Goal: Task Accomplishment & Management: Manage account settings

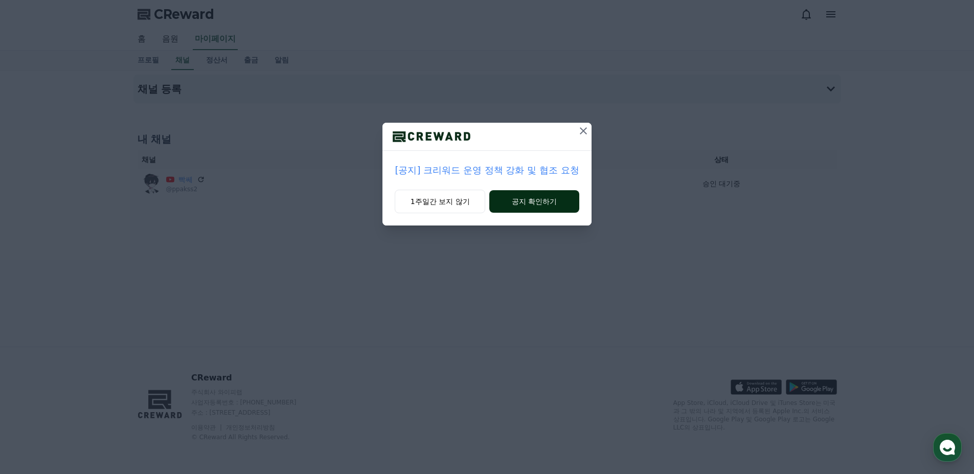
click at [524, 198] on button "공지 확인하기" at bounding box center [533, 201] width 89 height 22
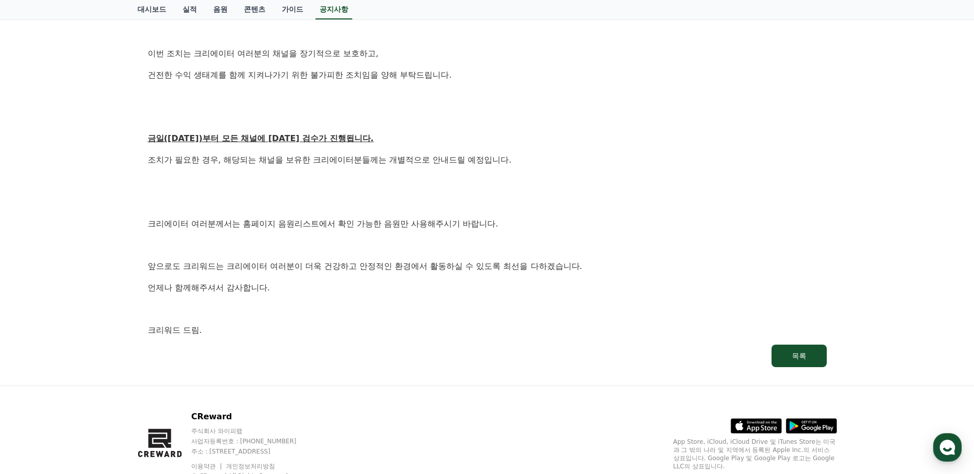
scroll to position [499, 0]
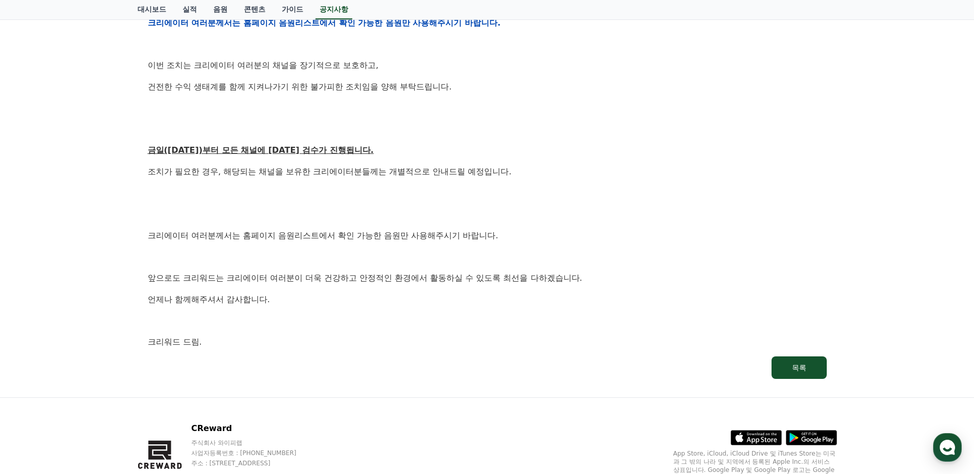
drag, startPoint x: 145, startPoint y: 251, endPoint x: 151, endPoint y: 229, distance: 23.3
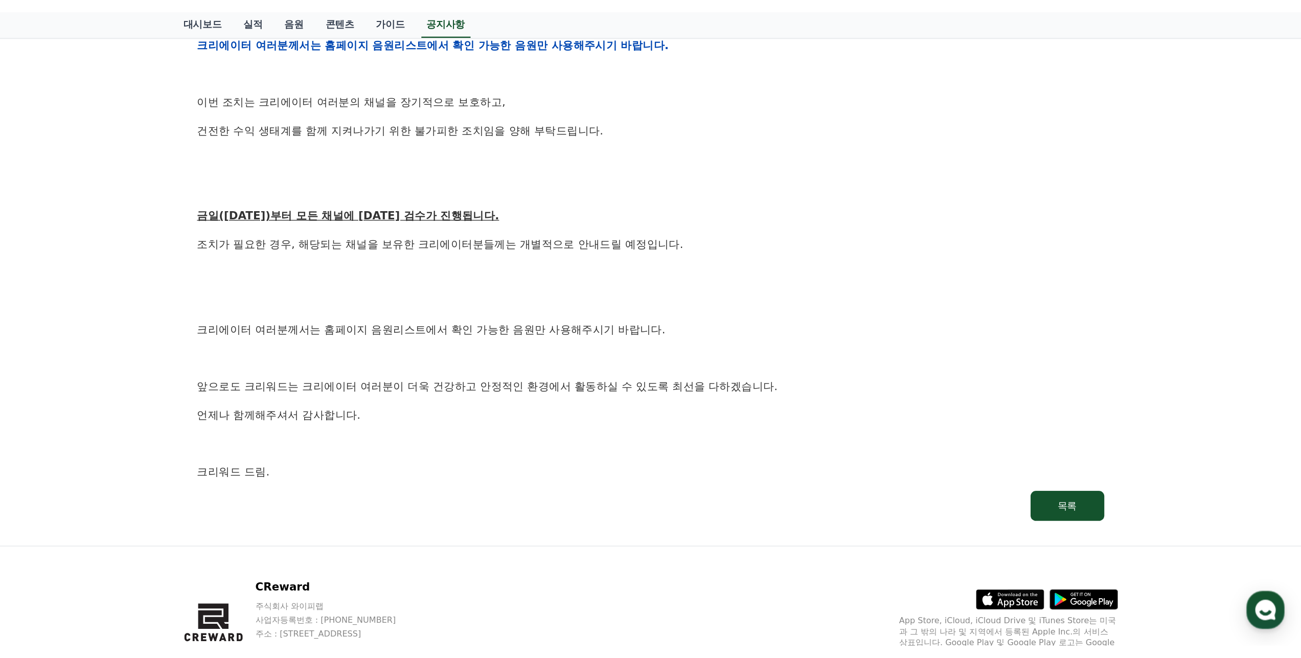
scroll to position [367, 0]
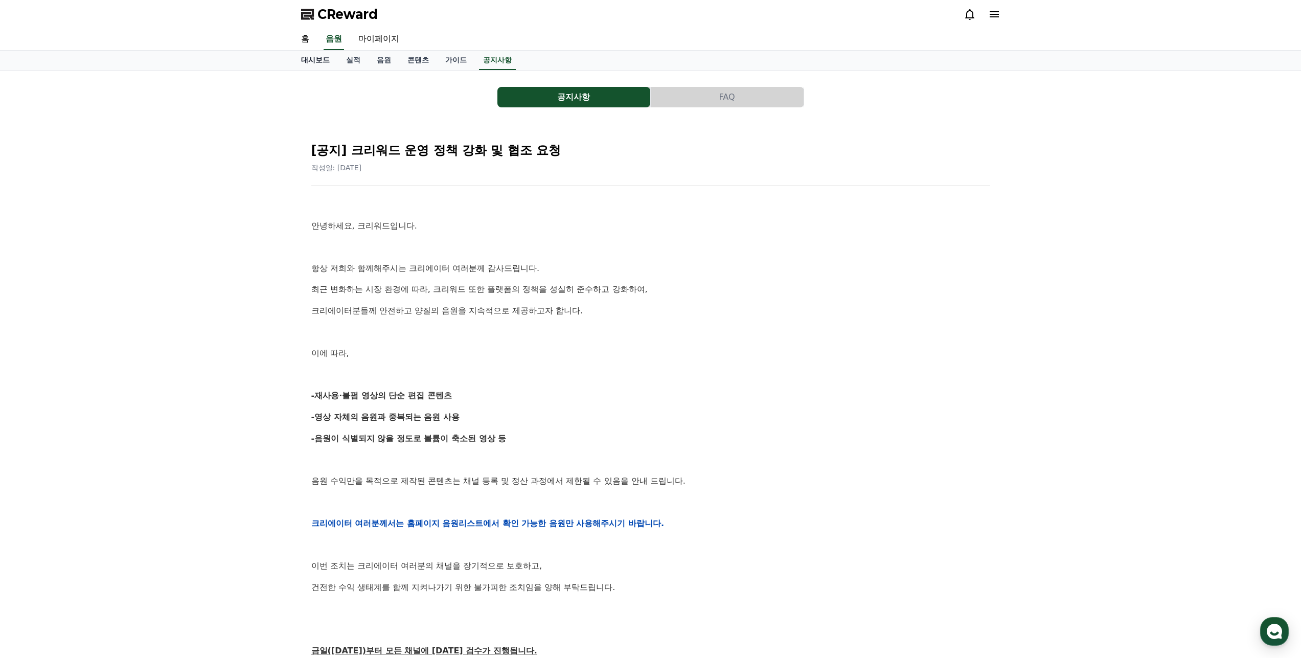
click at [312, 66] on link "대시보드" at bounding box center [315, 60] width 45 height 19
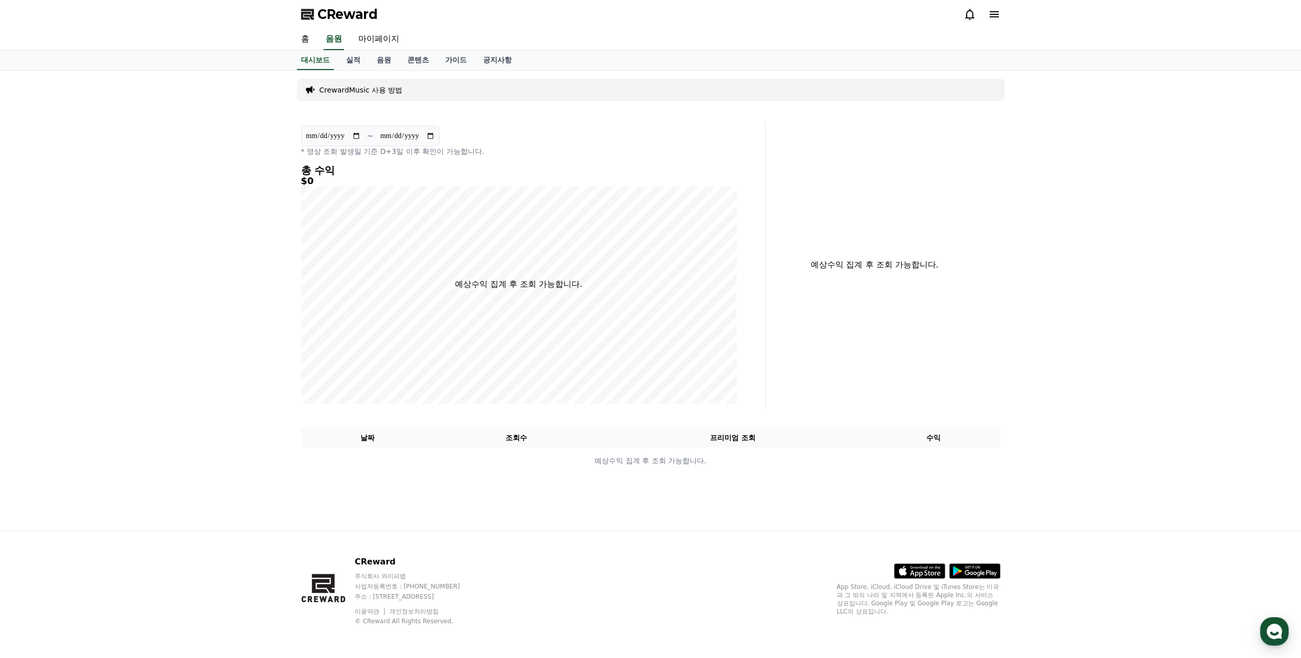
click at [374, 89] on p "CrewardMusic 사용 방법" at bounding box center [361, 90] width 83 height 10
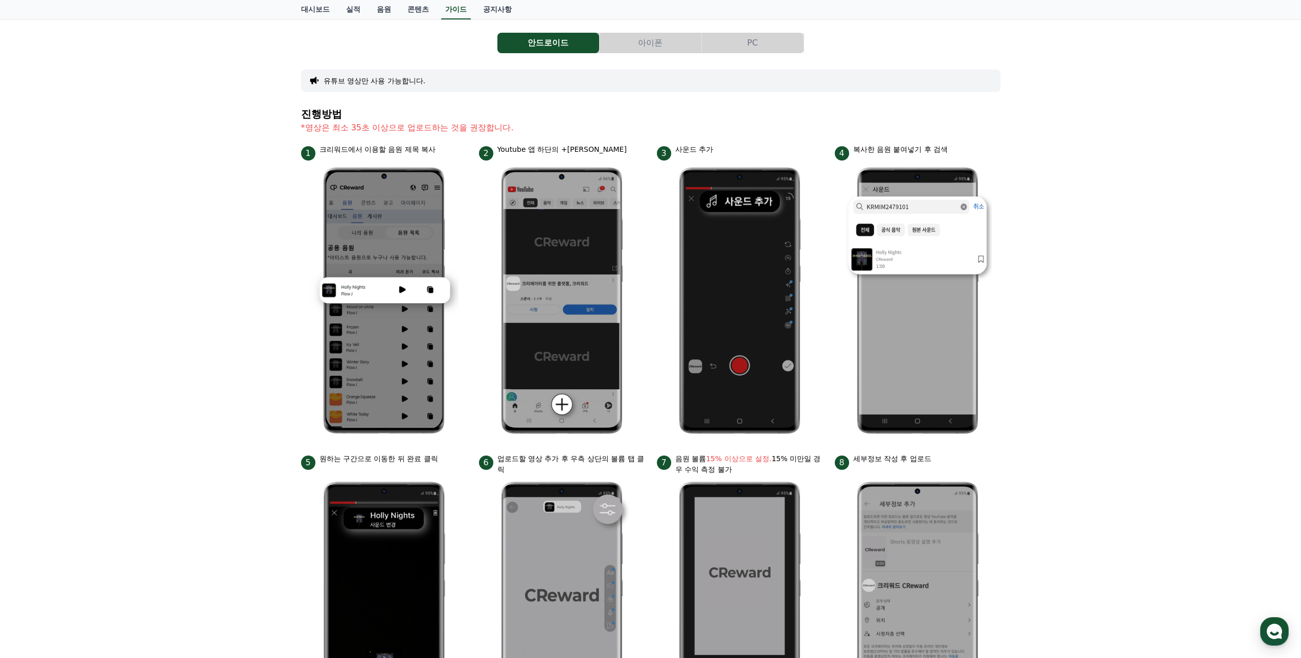
scroll to position [287, 0]
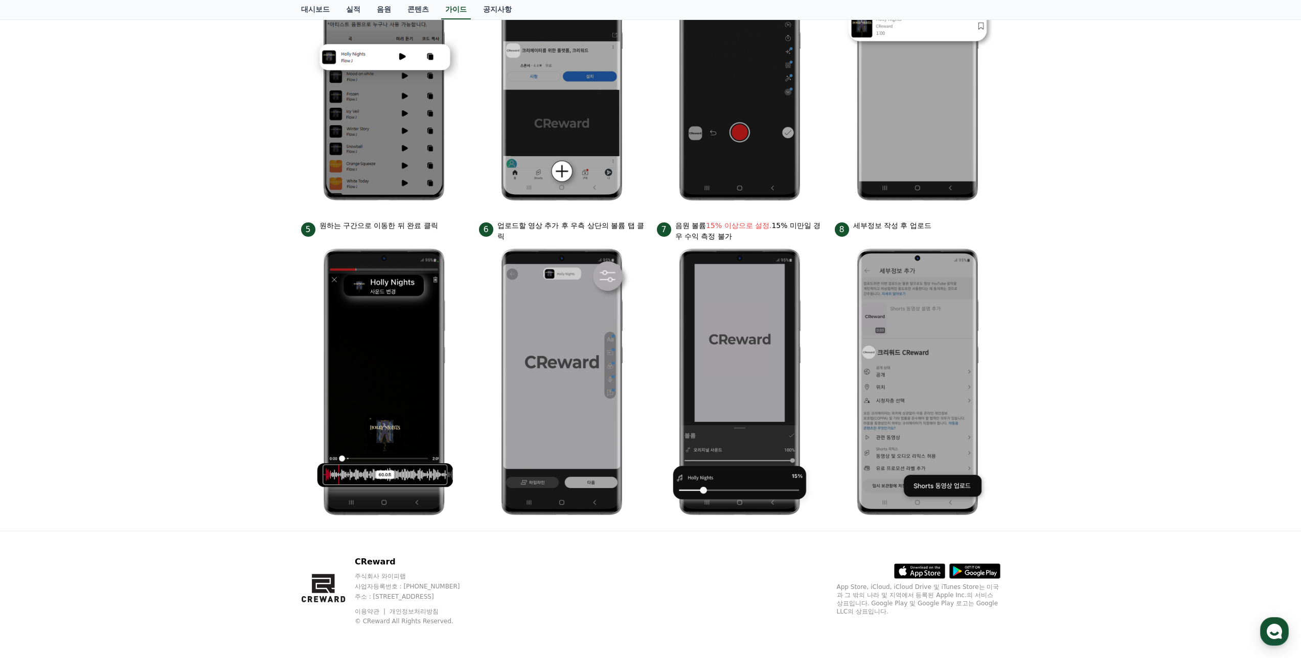
drag, startPoint x: 205, startPoint y: 486, endPoint x: 200, endPoint y: 574, distance: 88.1
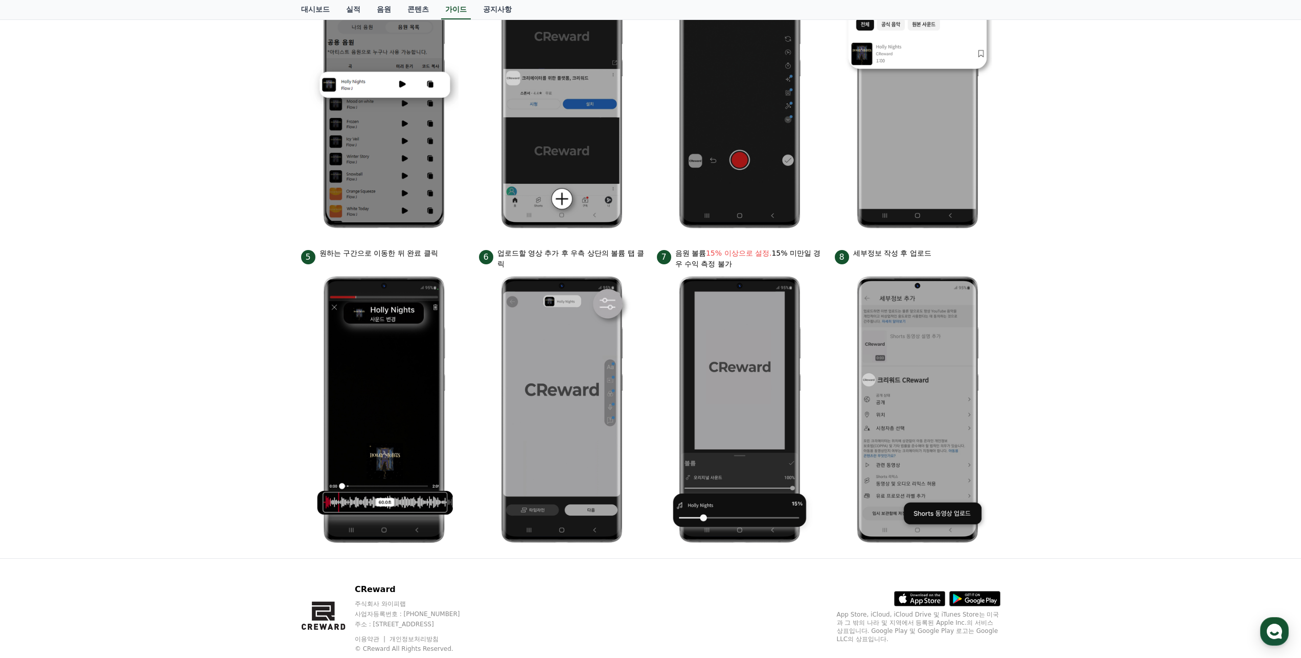
scroll to position [0, 0]
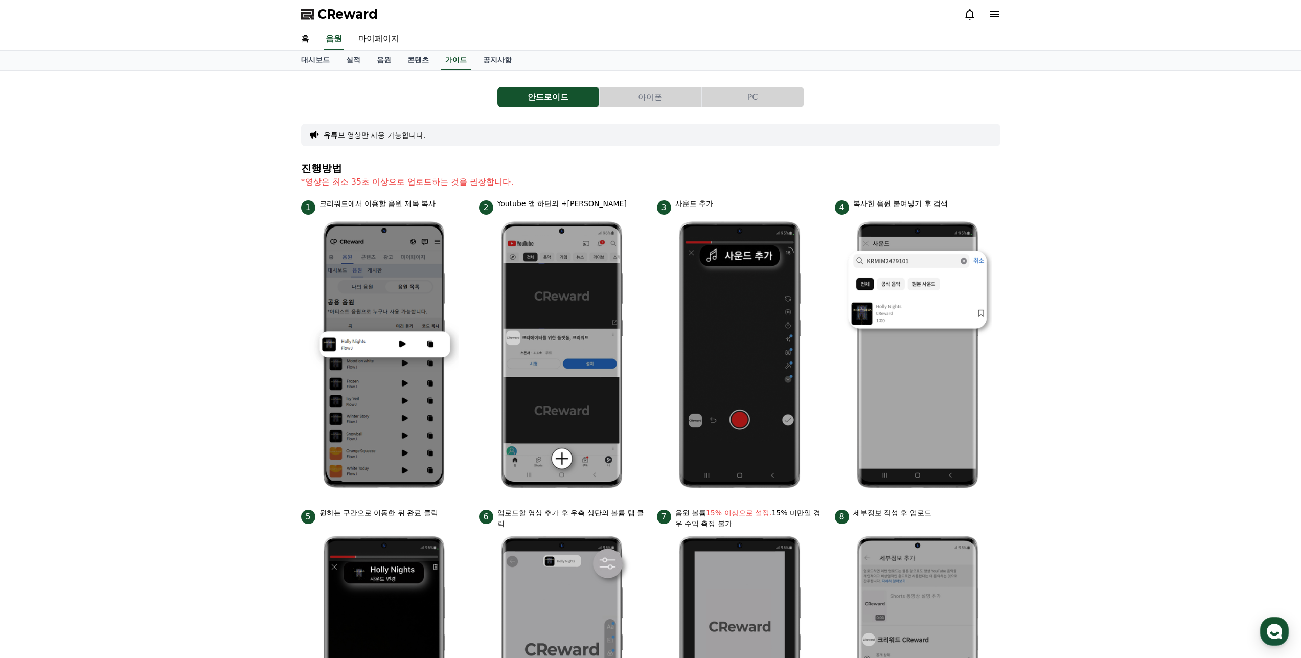
drag, startPoint x: 215, startPoint y: 526, endPoint x: 233, endPoint y: 425, distance: 102.3
click at [626, 111] on div "안드로이드 아이폰 PC 유튜브 영상만 사용 가능합니다. 진행방법 *영상은 최소 35초 이상으로 업로드하는 것을 권장합니다. 1 크리워드에서 이…" at bounding box center [650, 444] width 699 height 731
click at [637, 105] on button "아이폰" at bounding box center [651, 97] width 102 height 20
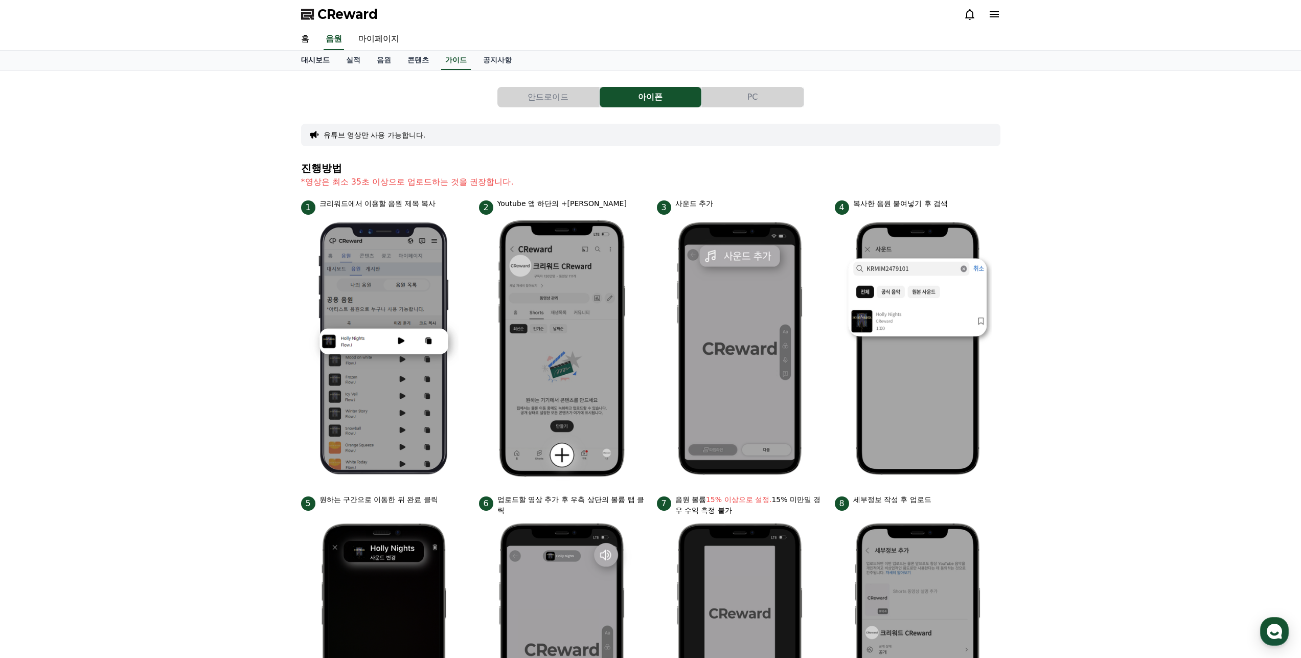
click at [310, 56] on link "대시보드" at bounding box center [315, 60] width 45 height 19
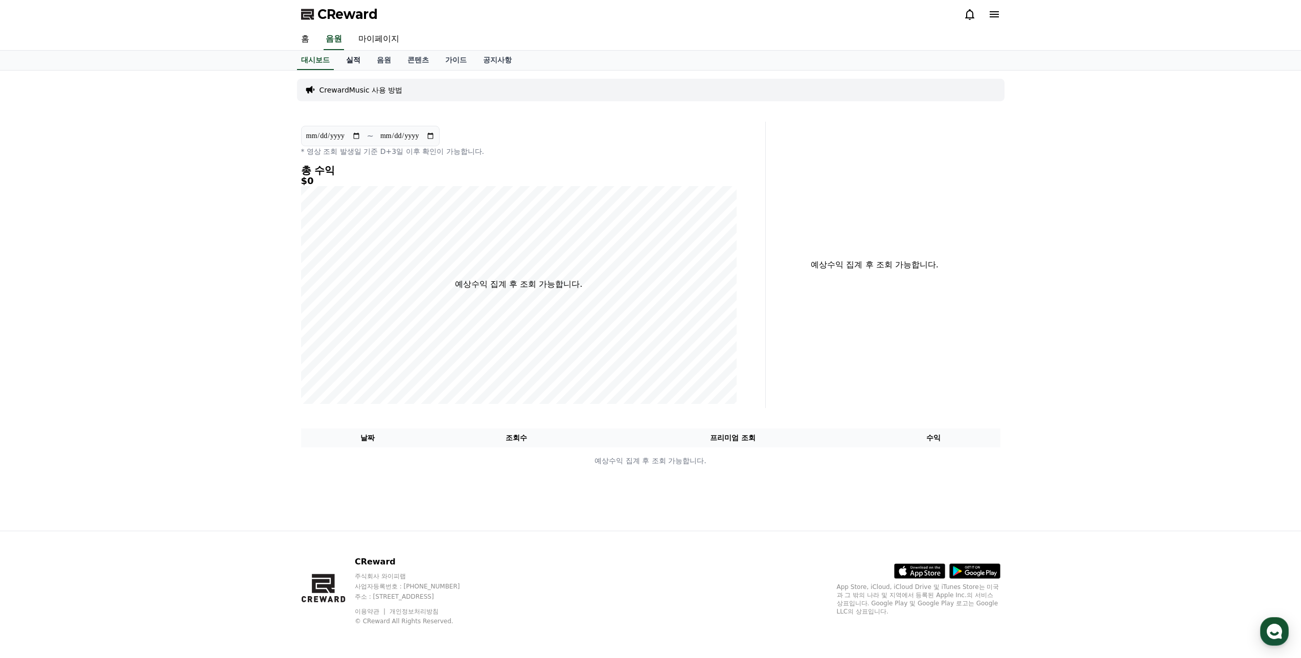
click at [354, 54] on link "실적" at bounding box center [353, 60] width 31 height 19
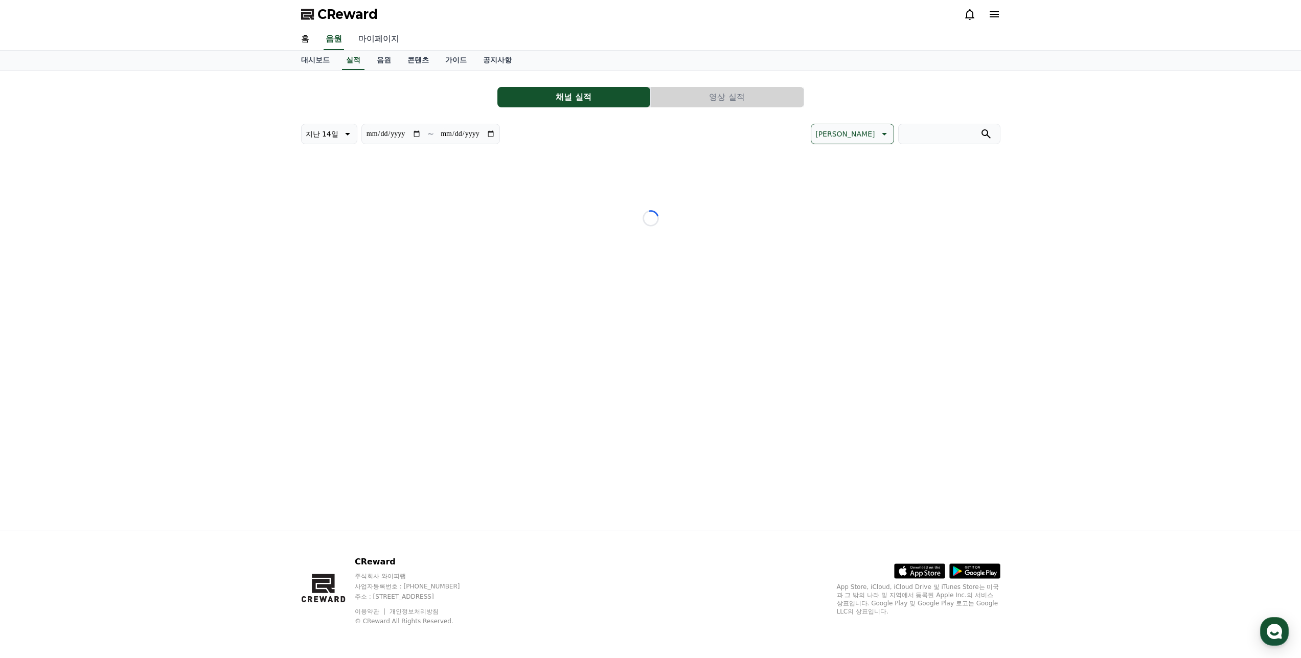
click at [393, 41] on link "마이페이지" at bounding box center [378, 39] width 57 height 21
select select "**********"
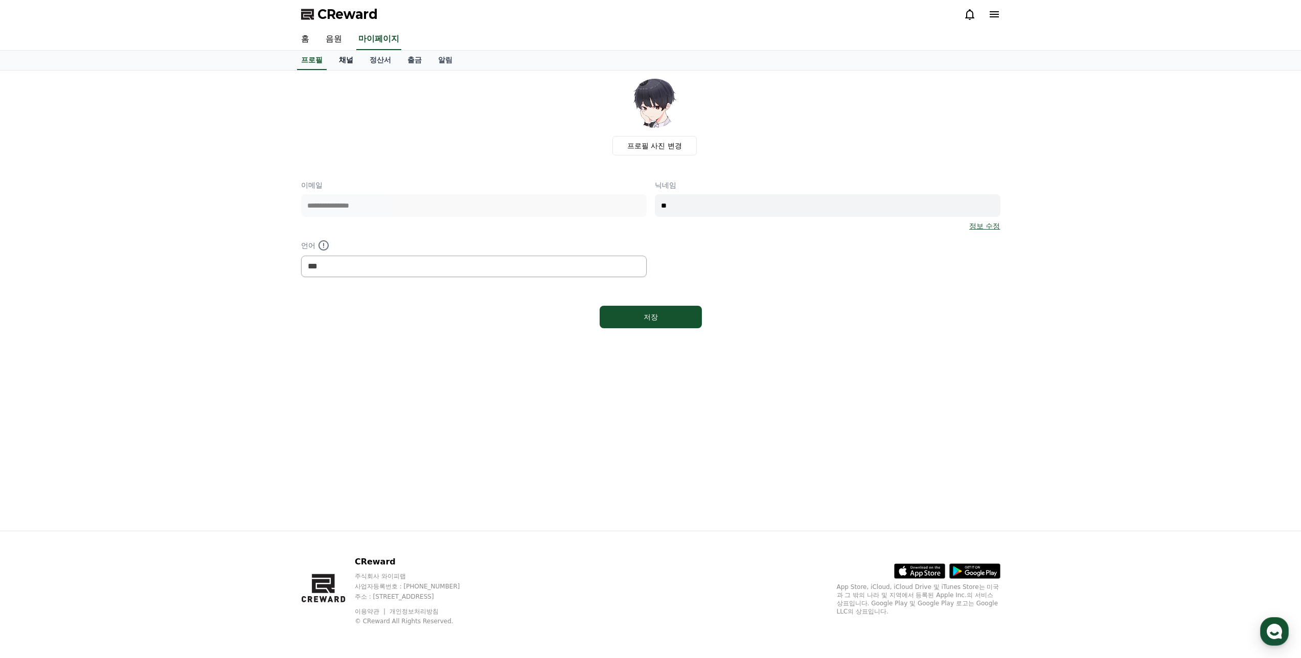
click at [353, 63] on link "채널" at bounding box center [346, 60] width 31 height 19
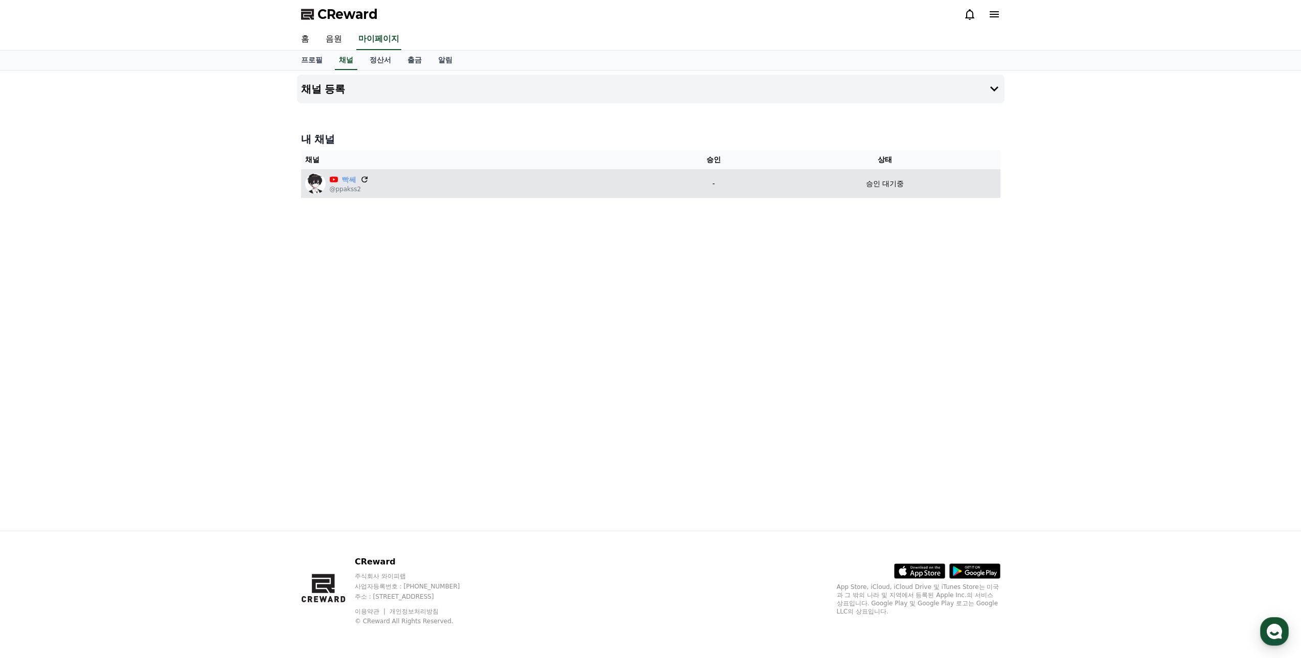
click at [363, 179] on icon at bounding box center [364, 179] width 9 height 9
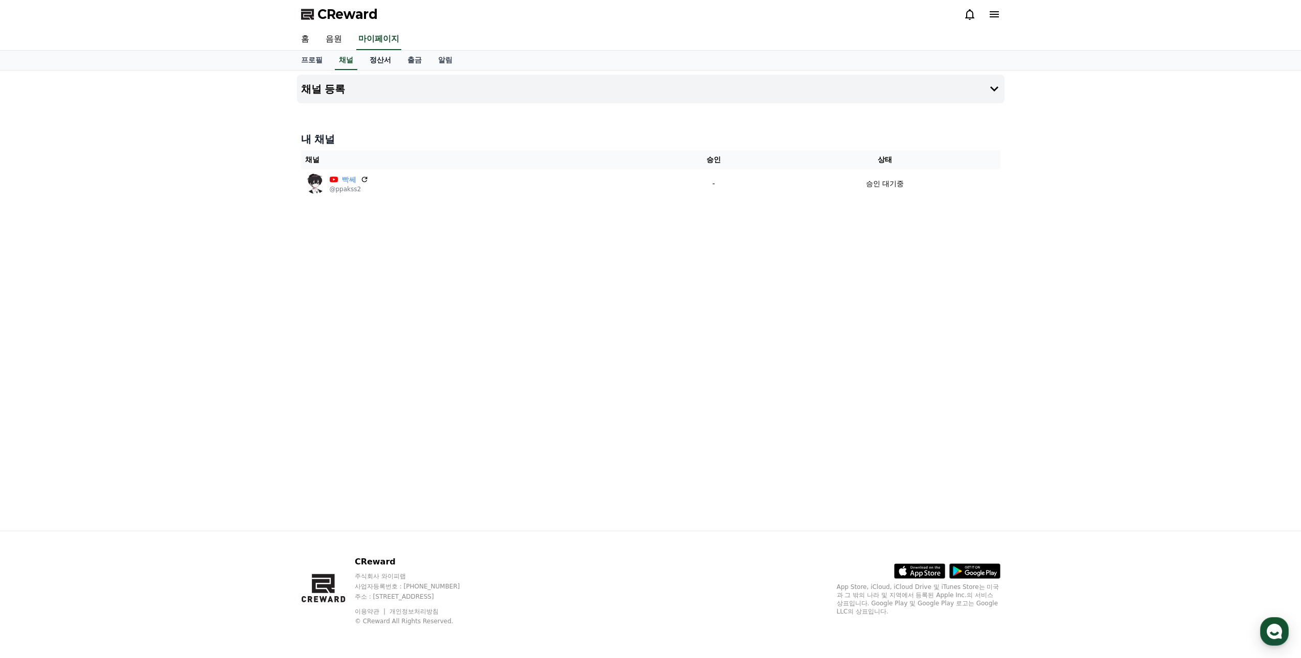
click at [385, 60] on link "정산서" at bounding box center [380, 60] width 38 height 19
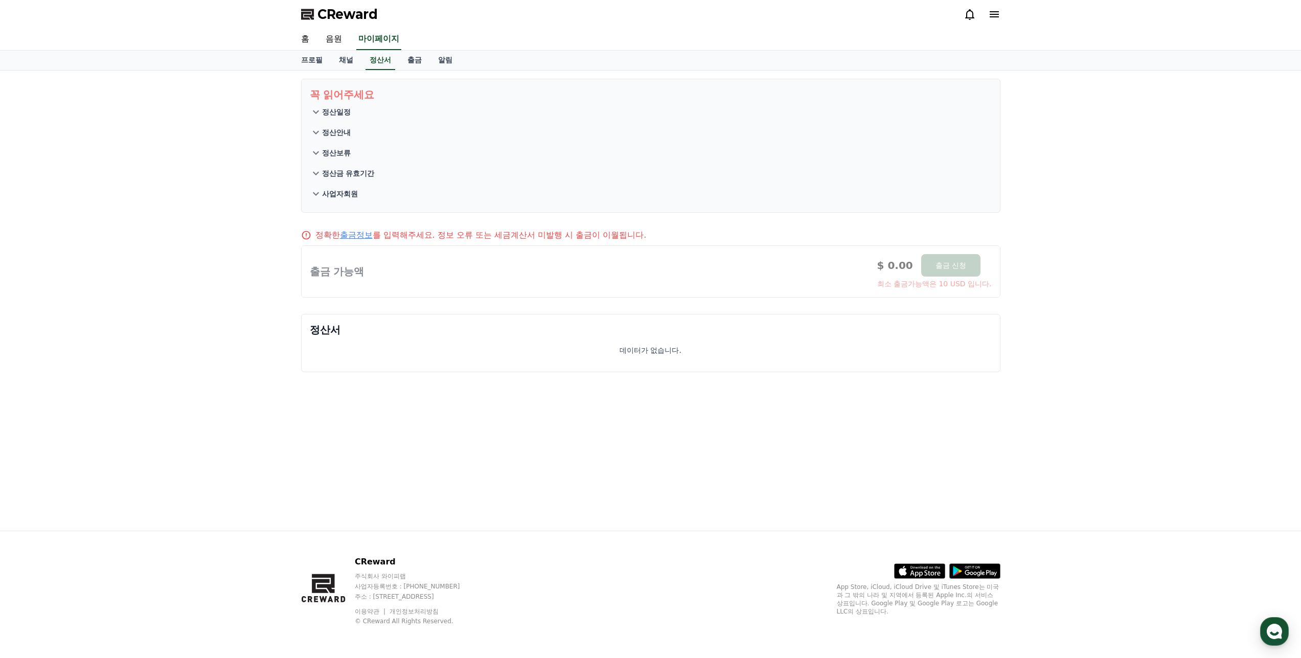
click at [326, 108] on p "정산일정" at bounding box center [336, 112] width 29 height 10
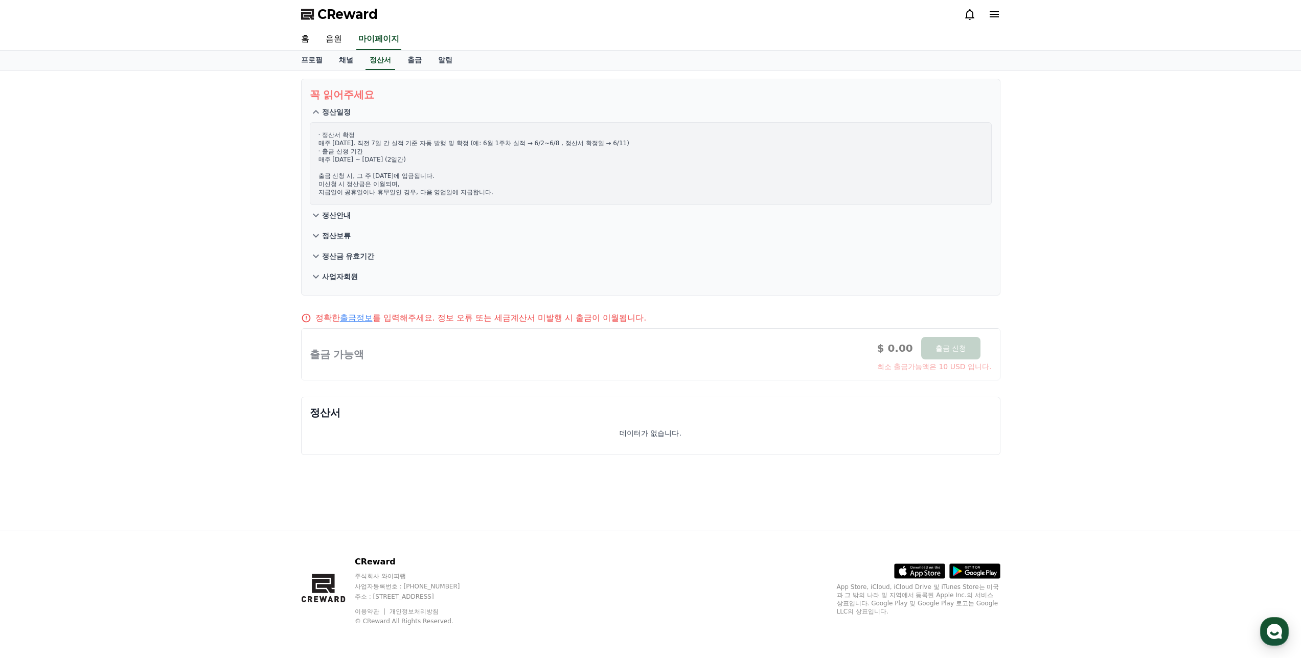
click at [332, 208] on button "정산안내" at bounding box center [651, 215] width 682 height 20
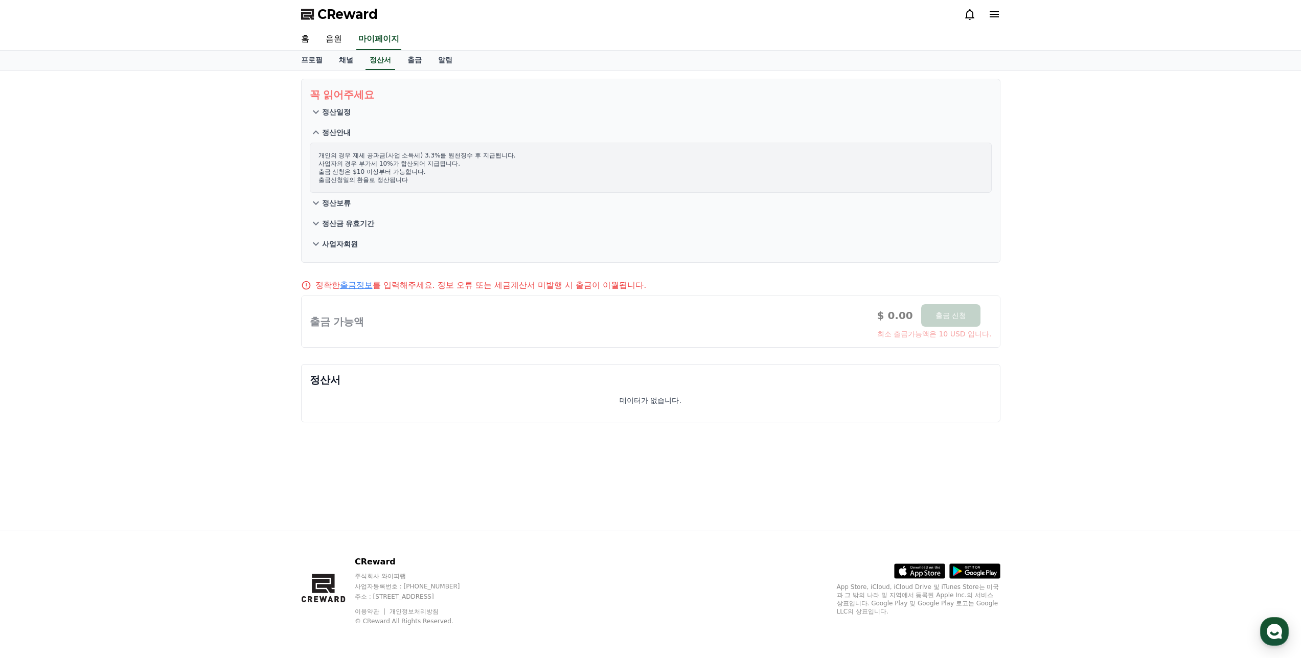
click at [339, 113] on p "정산일정" at bounding box center [336, 112] width 29 height 10
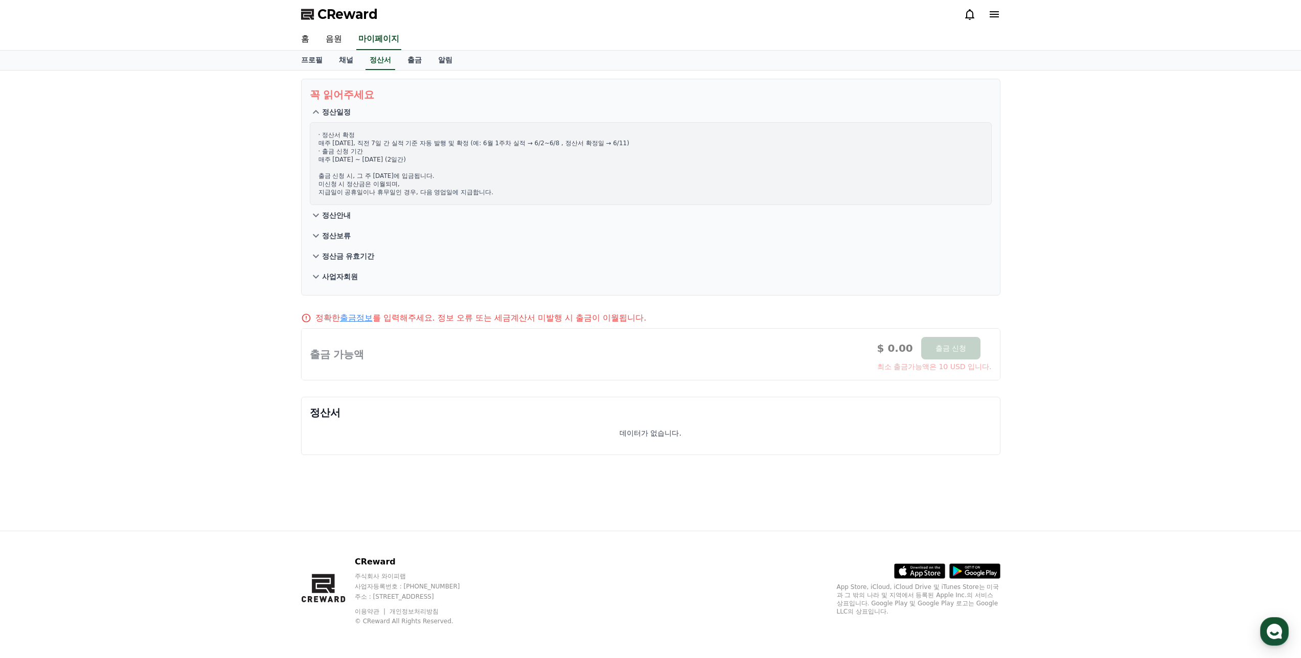
click at [321, 215] on icon at bounding box center [316, 215] width 12 height 12
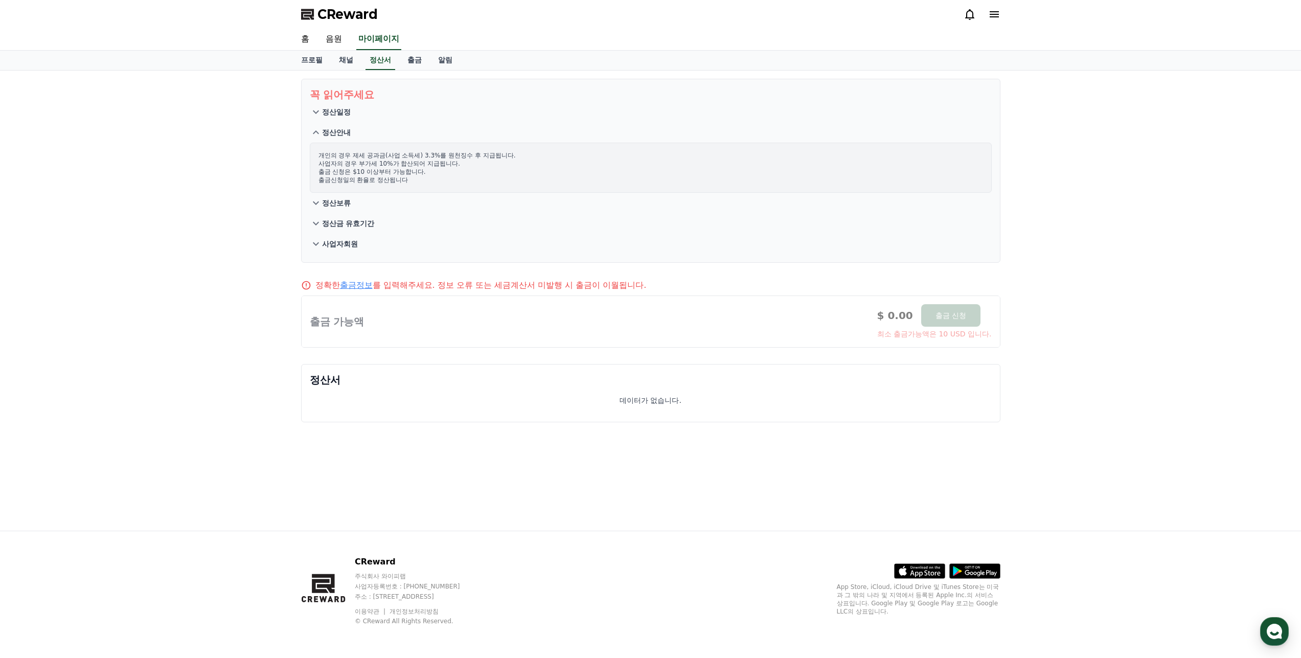
drag, startPoint x: 343, startPoint y: 199, endPoint x: 398, endPoint y: 198, distance: 55.2
click at [407, 176] on section "꼭 읽어주세요 정산일정 정산안내 개인의 경우 제세 공과금(사업 소득세) 3.3%를 원천징수 후 지급됩니다. 사업자의 경우 부가세 10%가 합산…" at bounding box center [650, 171] width 699 height 184
click at [353, 235] on button "사업자회원" at bounding box center [651, 244] width 682 height 20
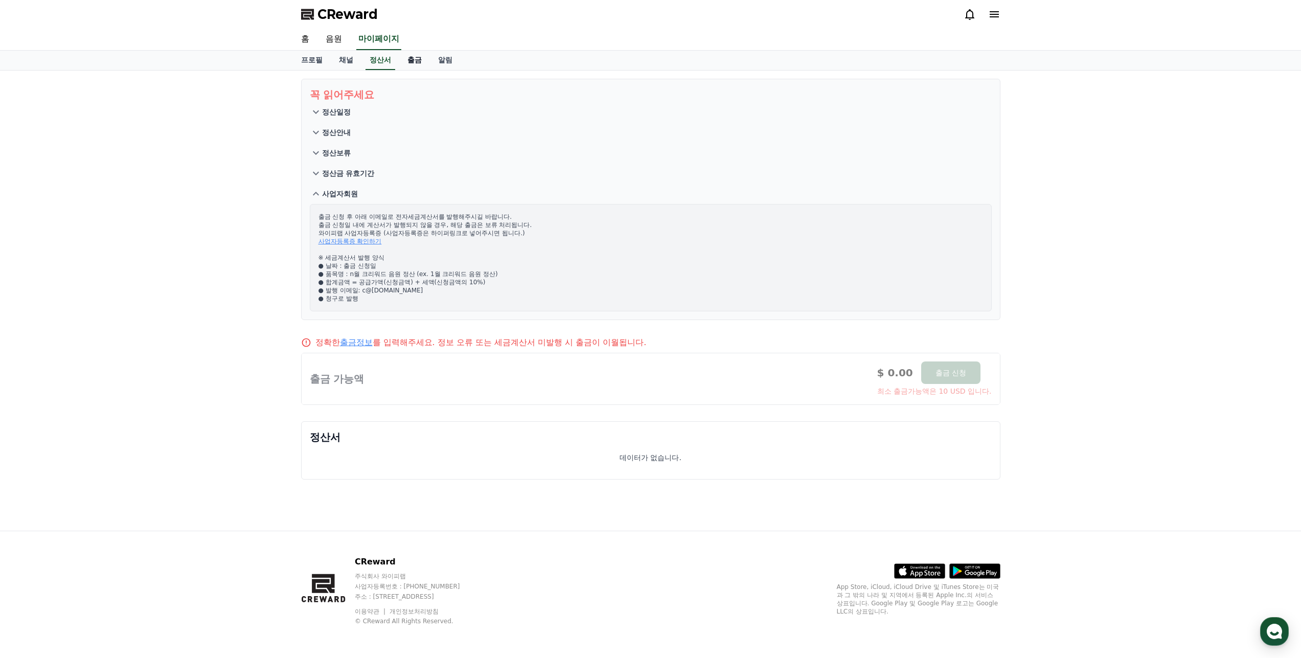
click at [413, 57] on link "출금" at bounding box center [414, 60] width 31 height 19
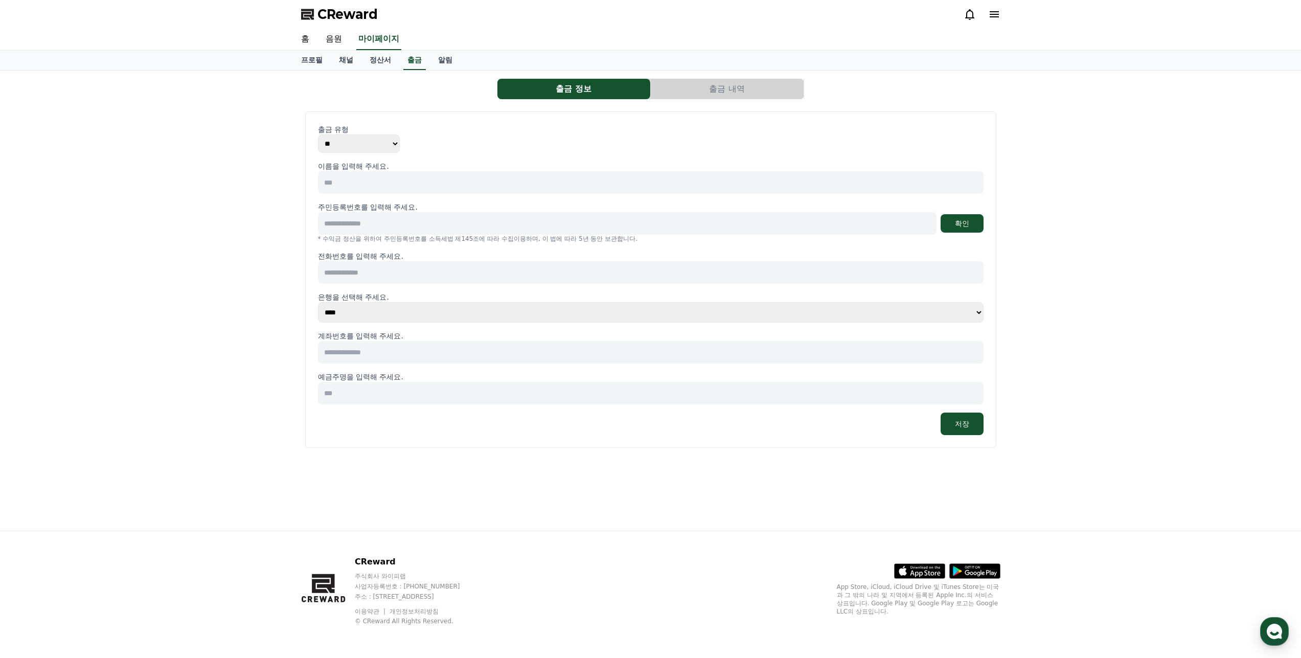
click at [390, 140] on select "** ***" at bounding box center [359, 143] width 82 height 18
select select "*******"
click at [318, 134] on select "** ***" at bounding box center [359, 143] width 82 height 18
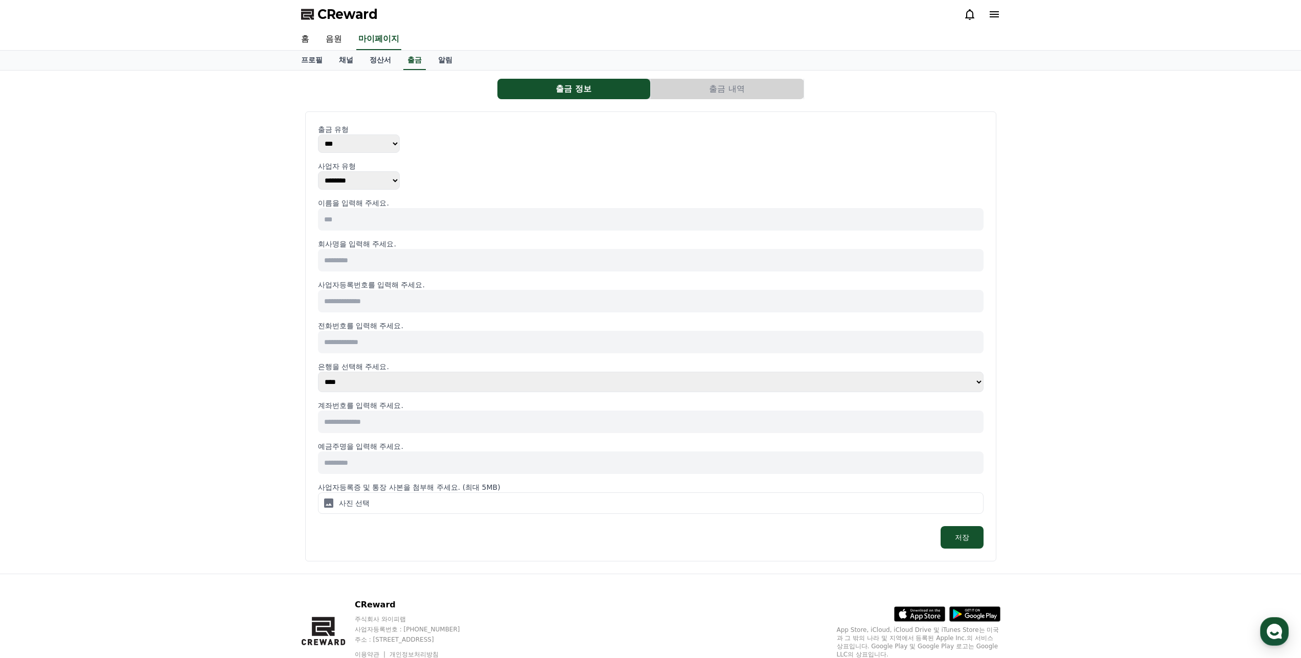
click at [368, 181] on select "******** ******** ********" at bounding box center [359, 180] width 82 height 18
click at [420, 164] on p "사업자 유형" at bounding box center [651, 166] width 666 height 10
click at [445, 63] on link "알림" at bounding box center [445, 60] width 31 height 19
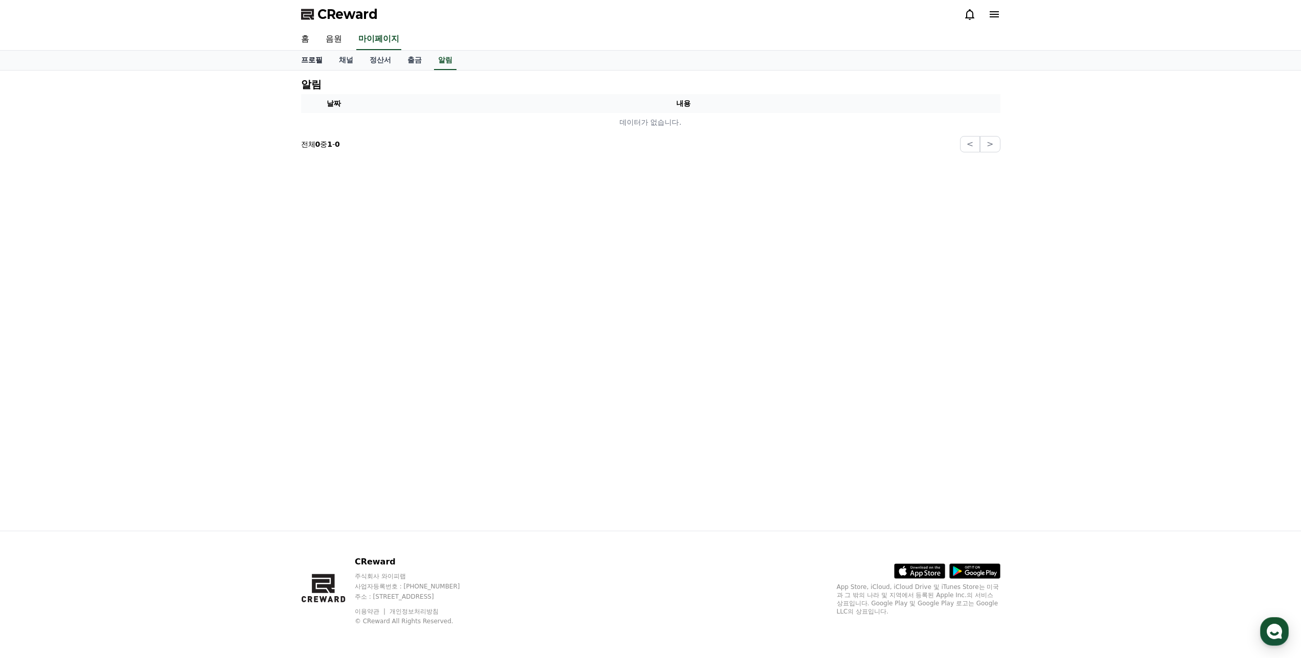
click at [312, 63] on link "프로필" at bounding box center [312, 60] width 38 height 19
select select "**********"
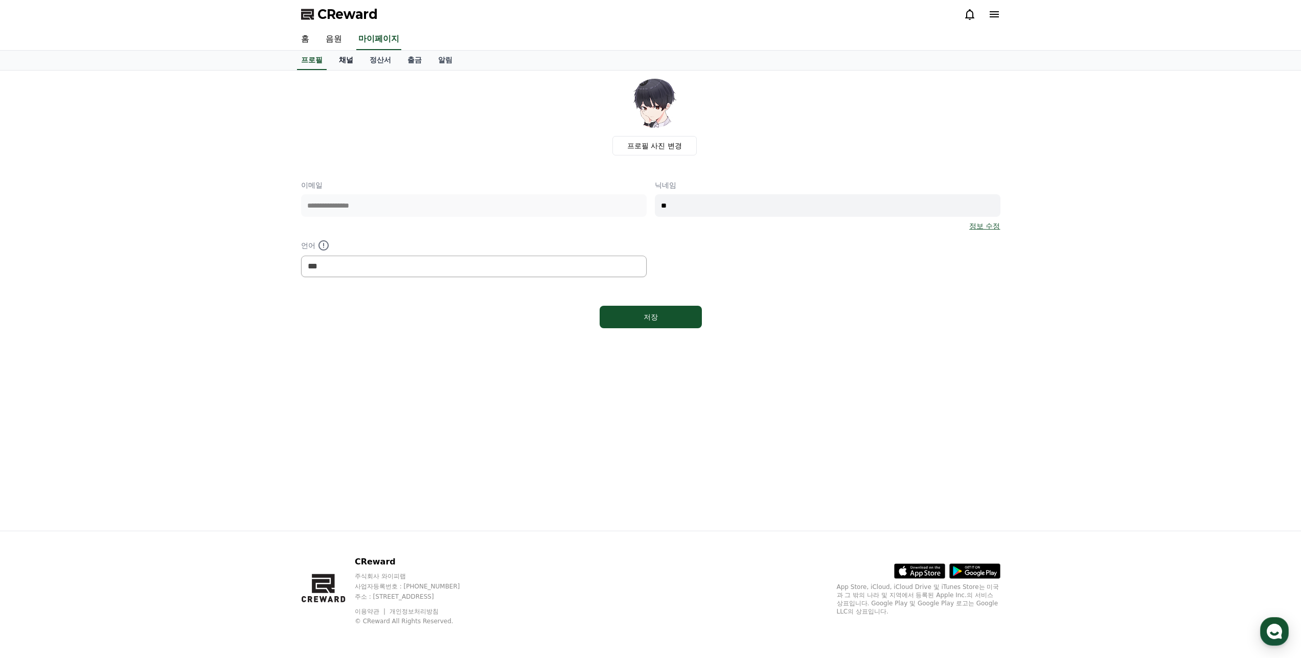
click at [344, 62] on link "채널" at bounding box center [346, 60] width 31 height 19
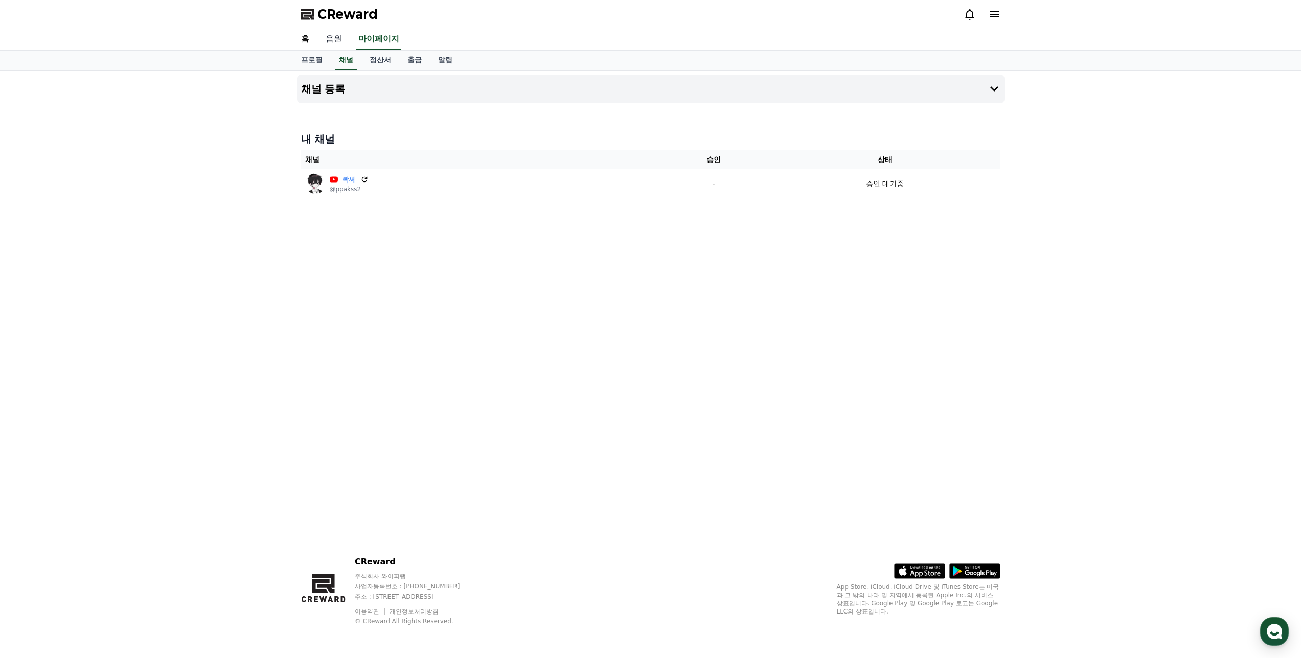
click at [336, 39] on link "음원" at bounding box center [334, 39] width 33 height 21
